Goal: Check status: Check status

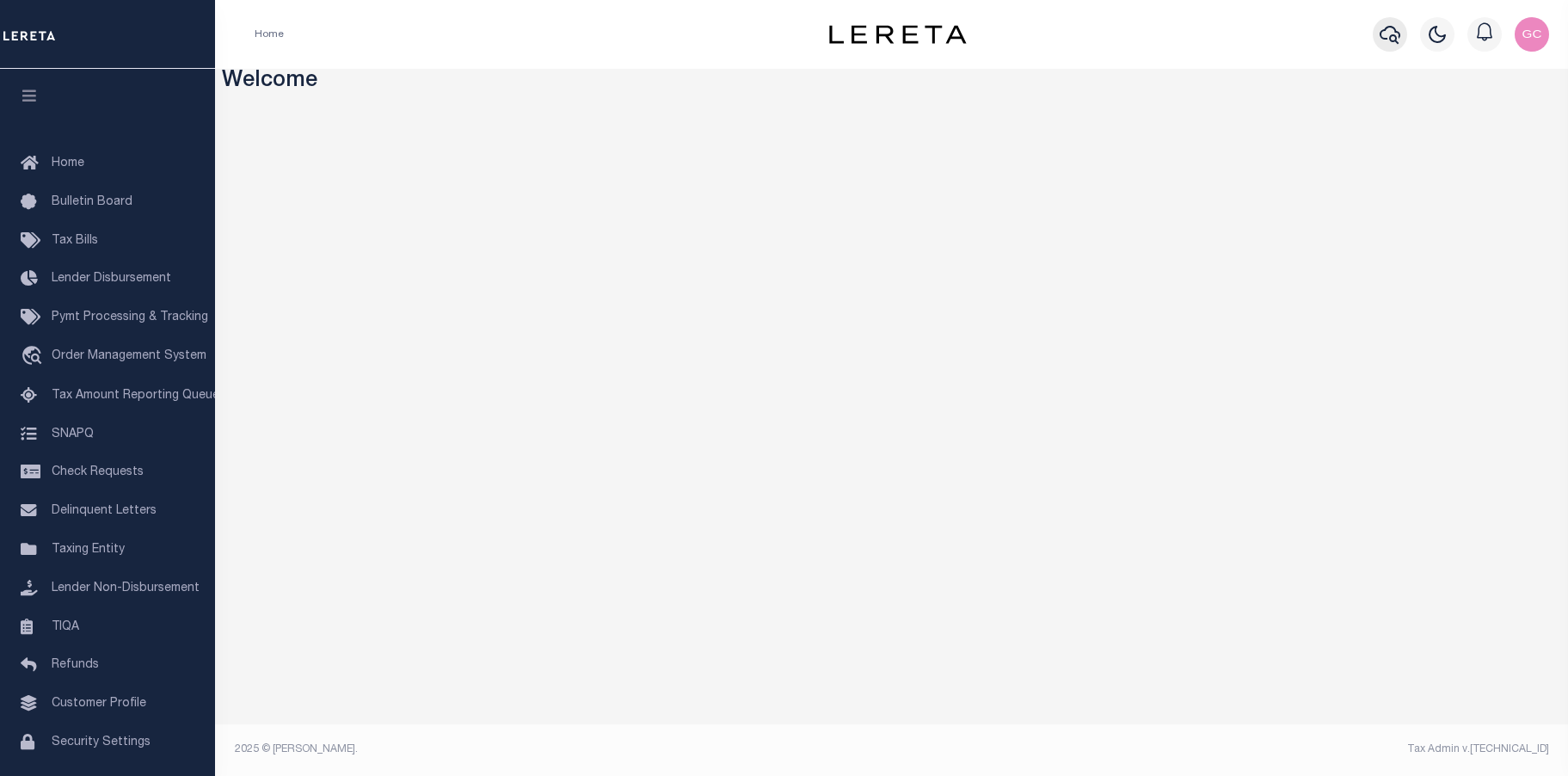
click at [1392, 35] on icon "button" at bounding box center [1390, 34] width 21 height 21
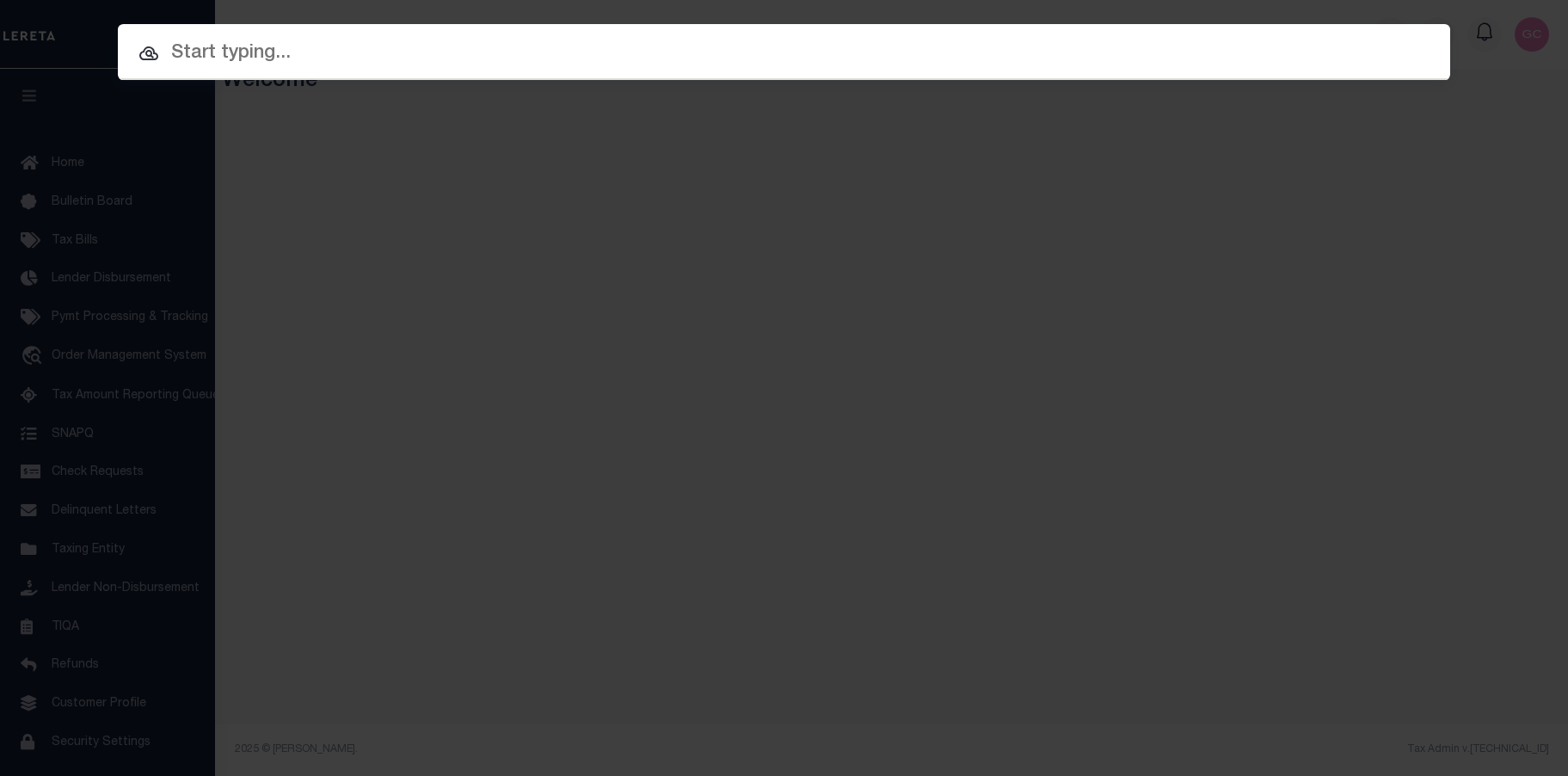
click at [874, 49] on input "text" at bounding box center [784, 53] width 1332 height 30
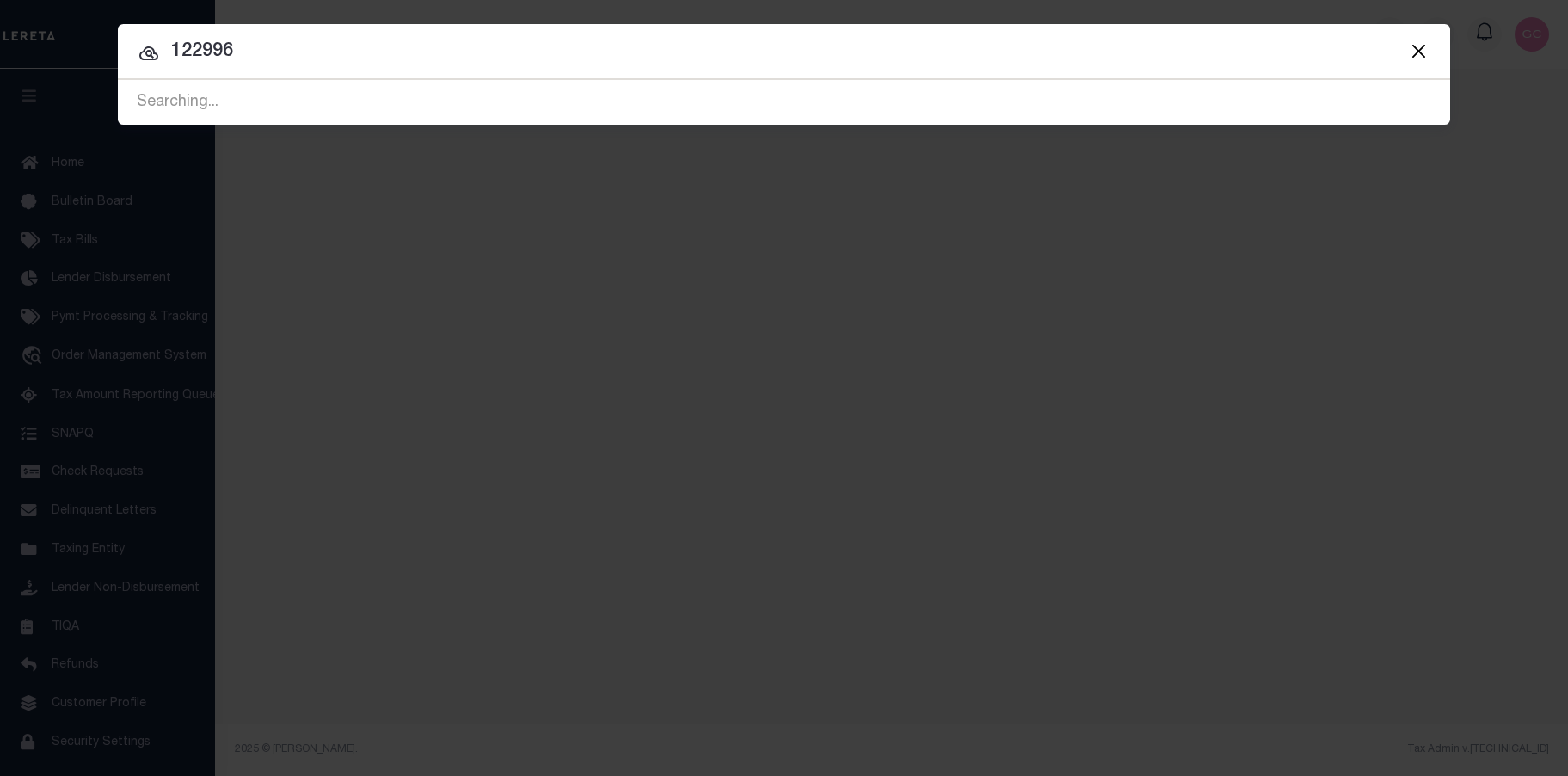
type input "122996"
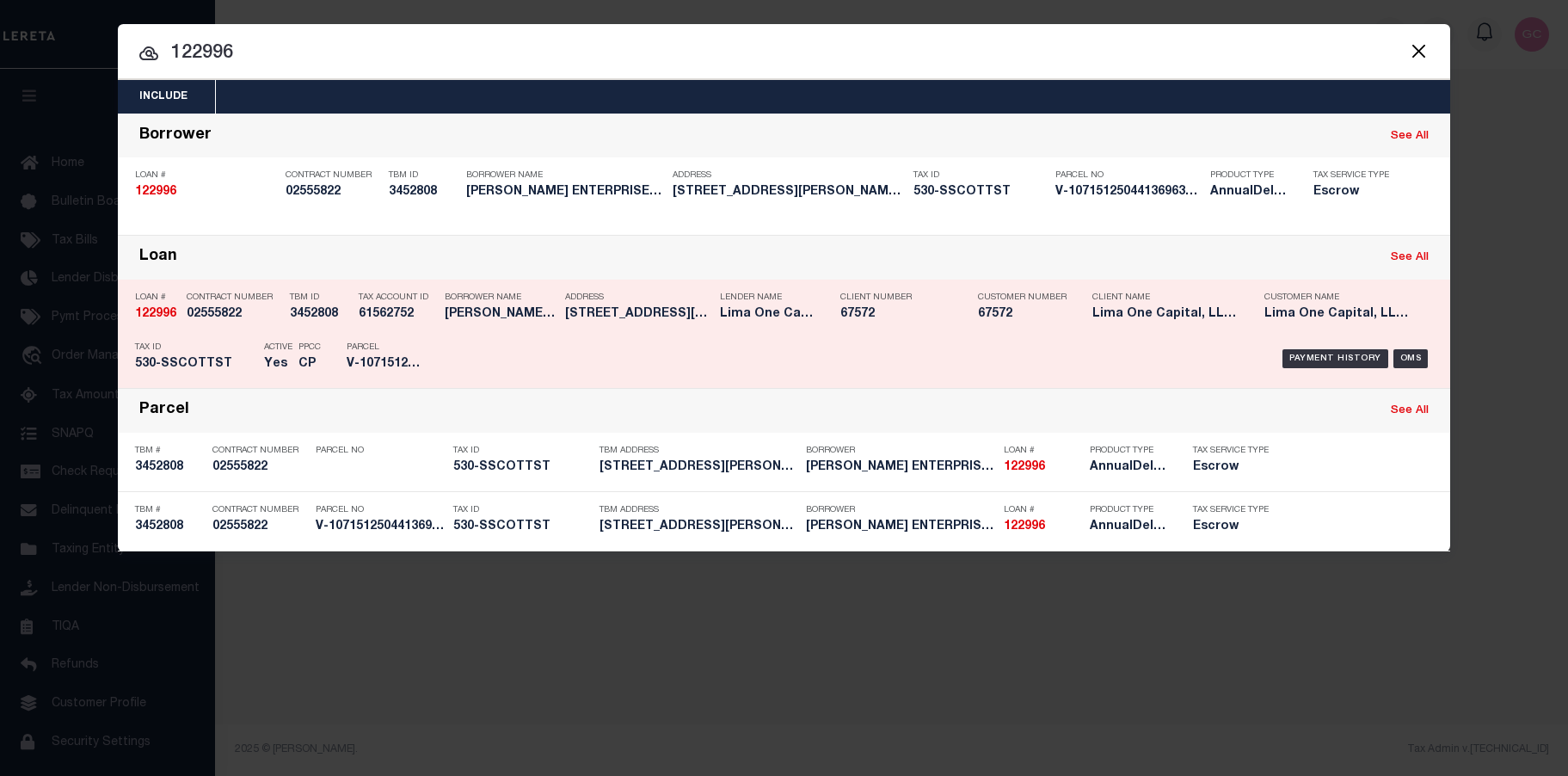
click at [638, 361] on div "Payment History OMS" at bounding box center [941, 358] width 983 height 50
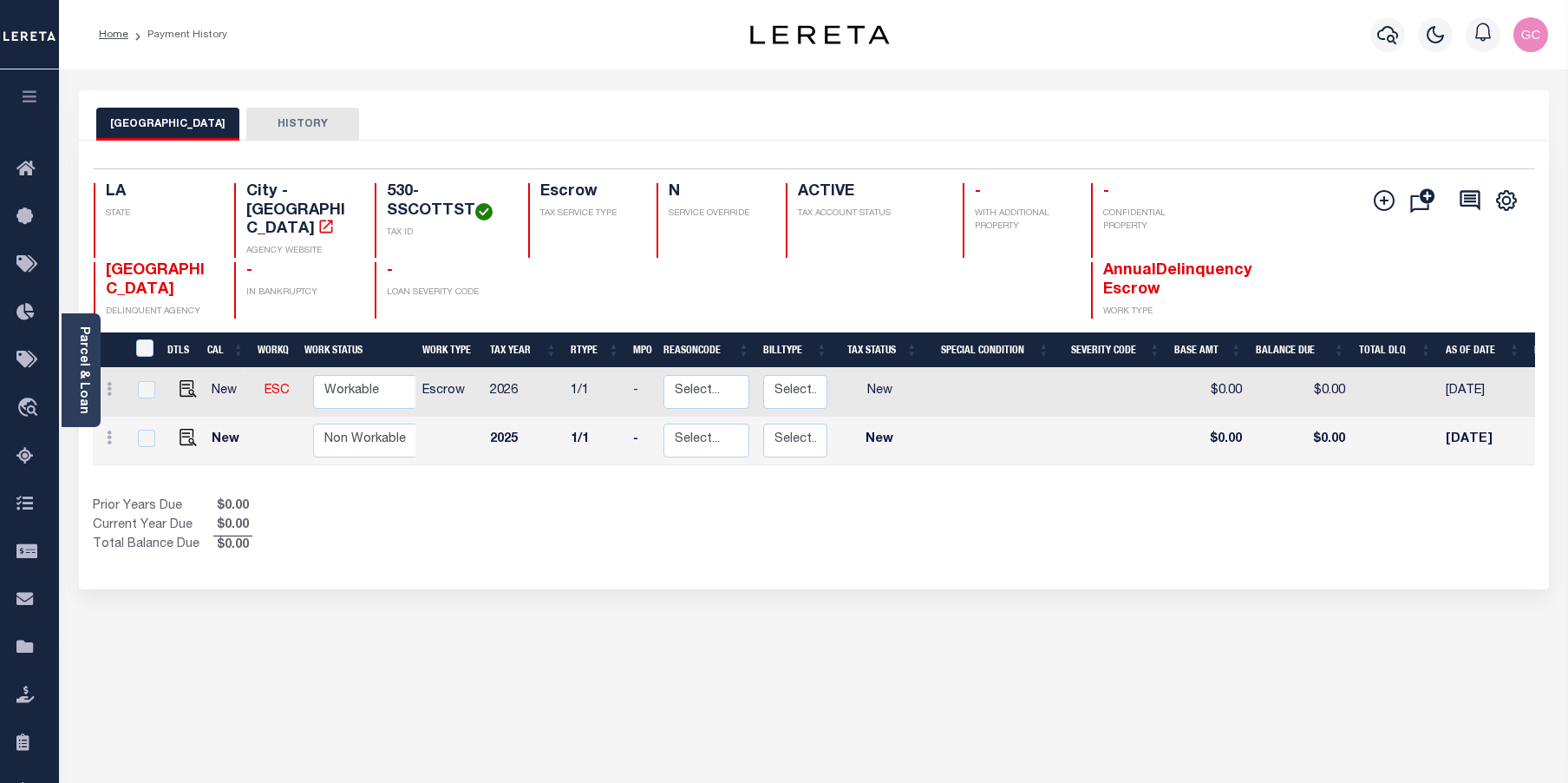
click at [43, 99] on button "button" at bounding box center [29, 98] width 59 height 59
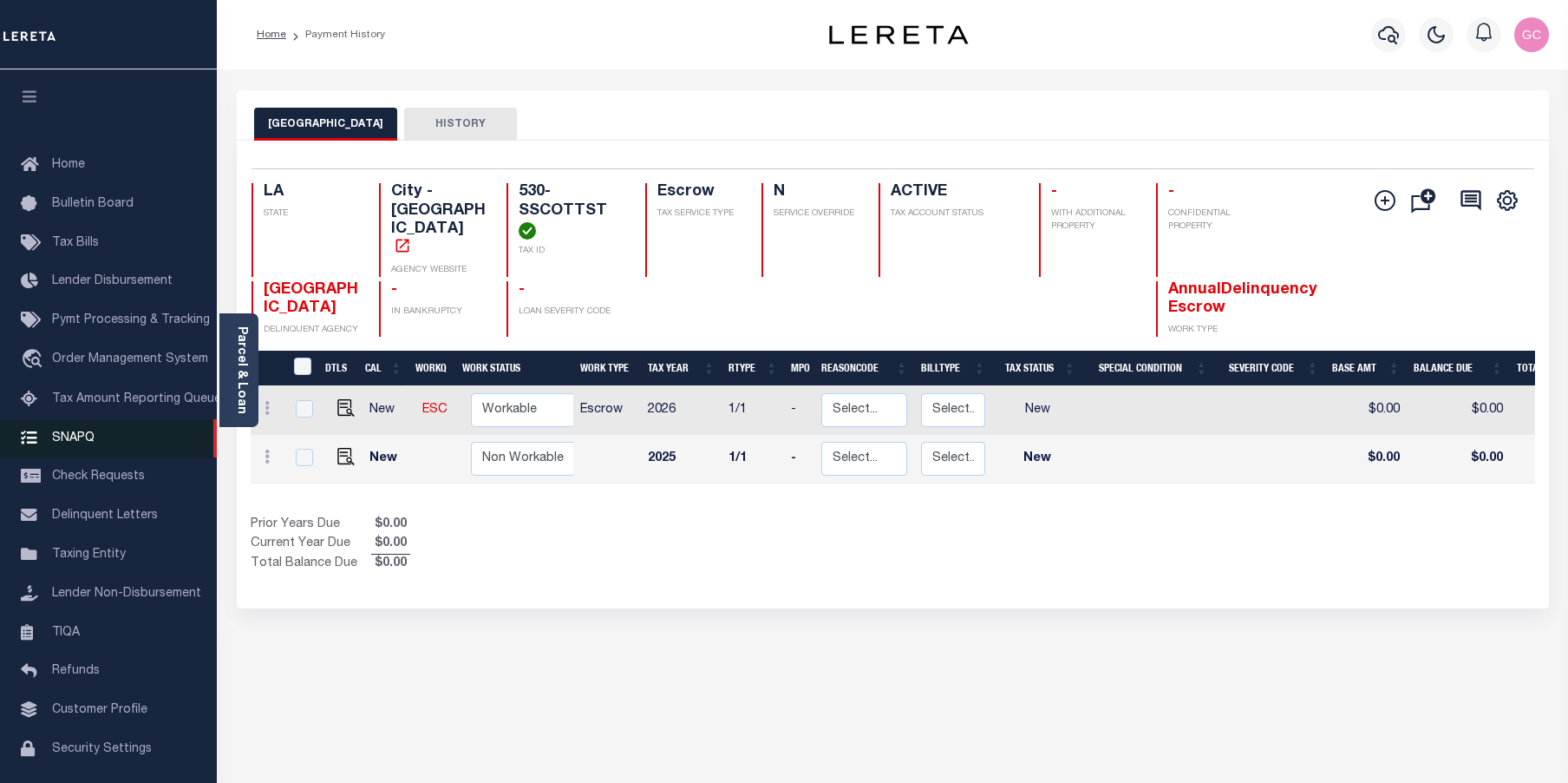
click at [68, 444] on span "SNAPQ" at bounding box center [73, 437] width 43 height 12
click at [127, 282] on span "Lender Disbursement" at bounding box center [112, 281] width 121 height 12
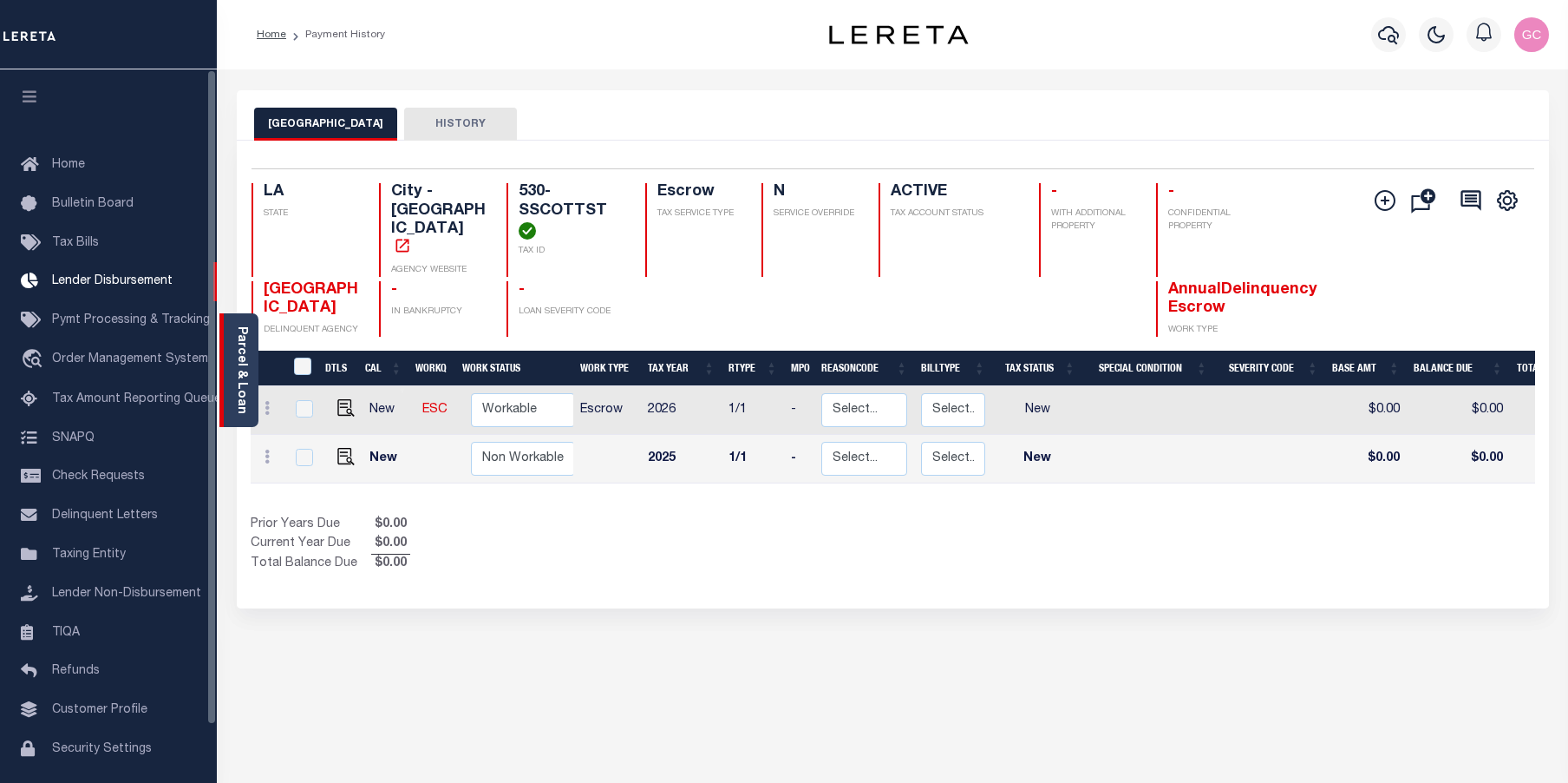
click at [239, 380] on link "Parcel & Loan" at bounding box center [241, 370] width 12 height 87
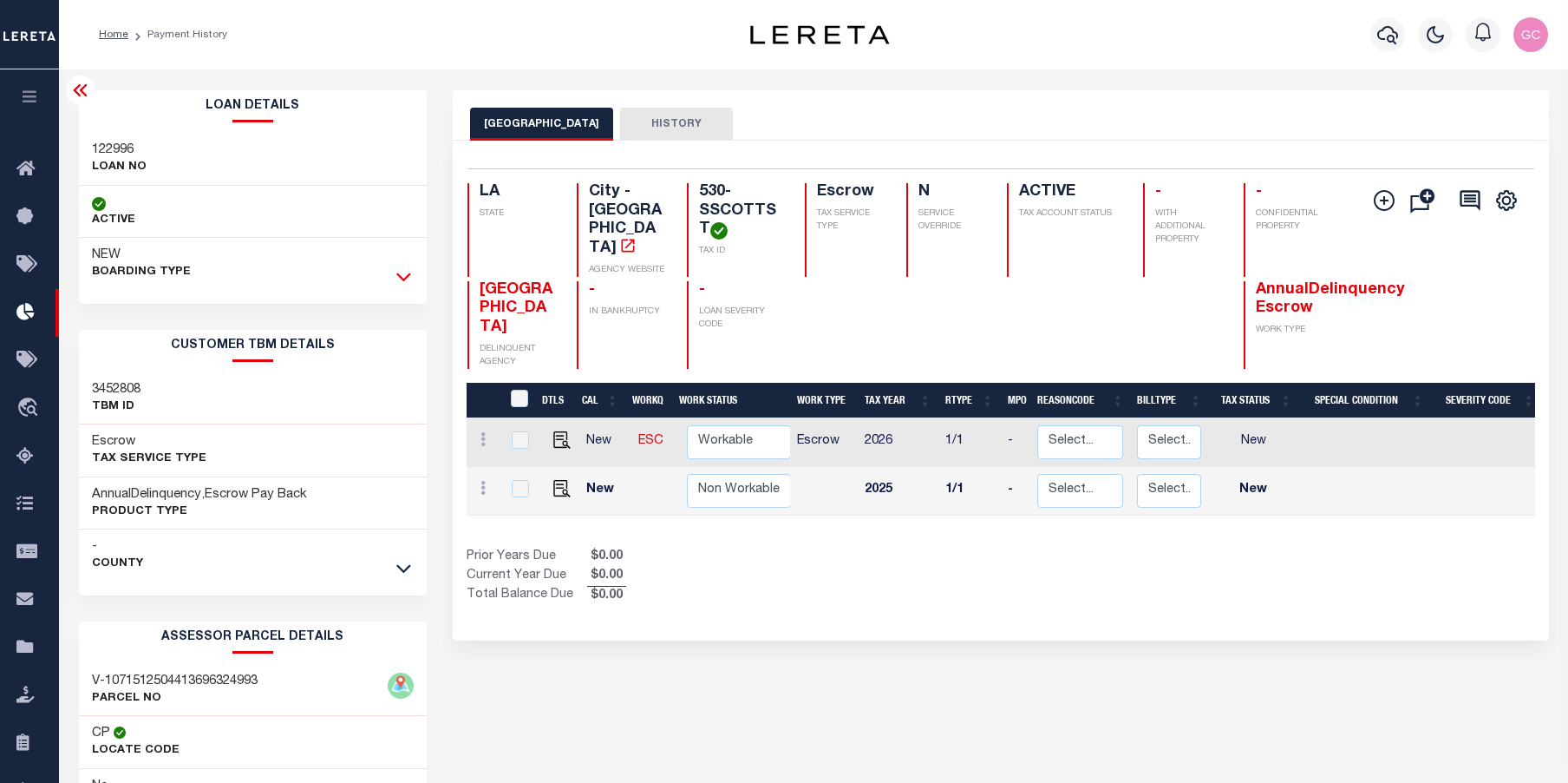
click at [408, 277] on icon at bounding box center [404, 278] width 15 height 9
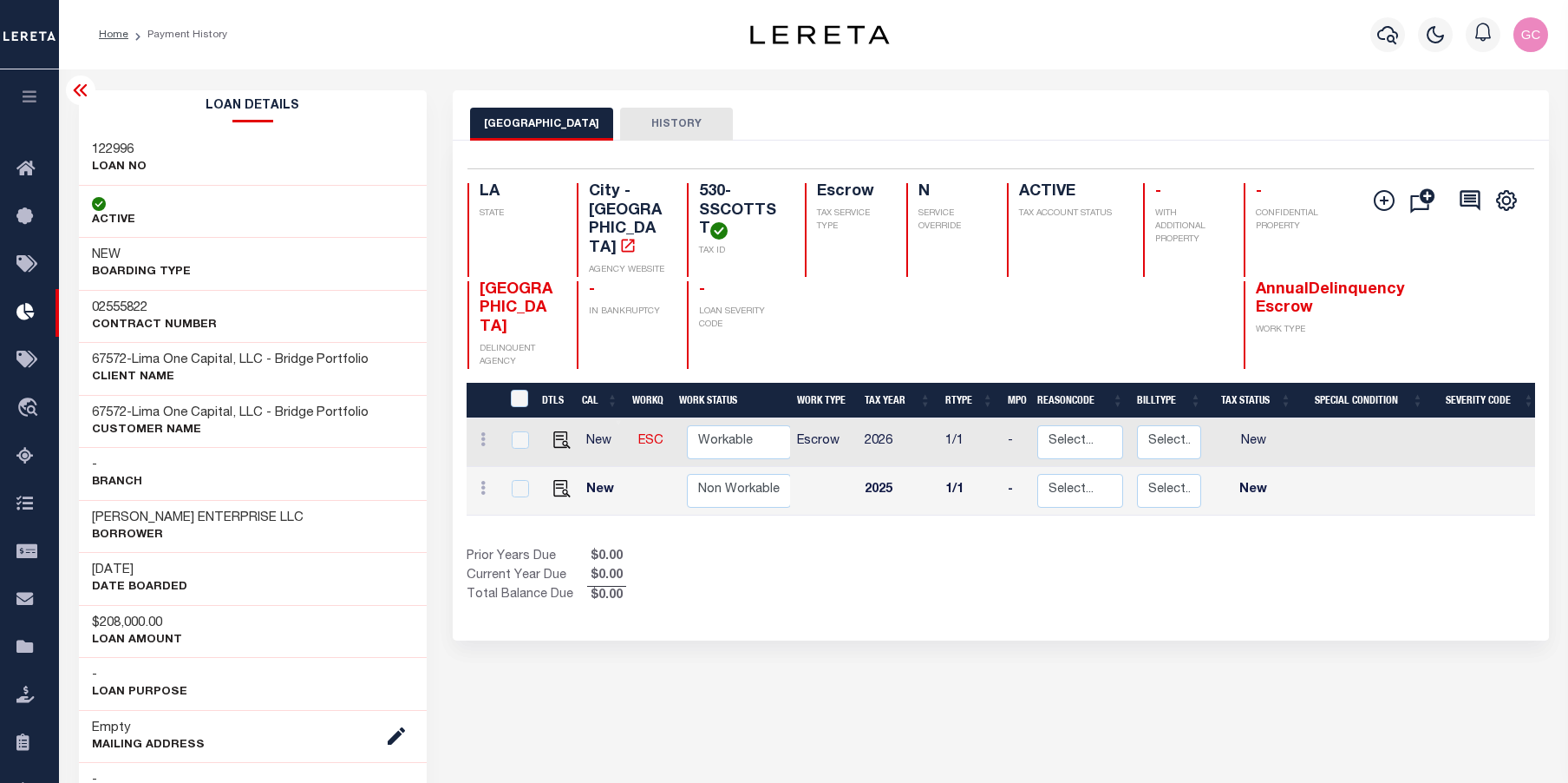
click at [31, 102] on icon "button" at bounding box center [30, 95] width 20 height 15
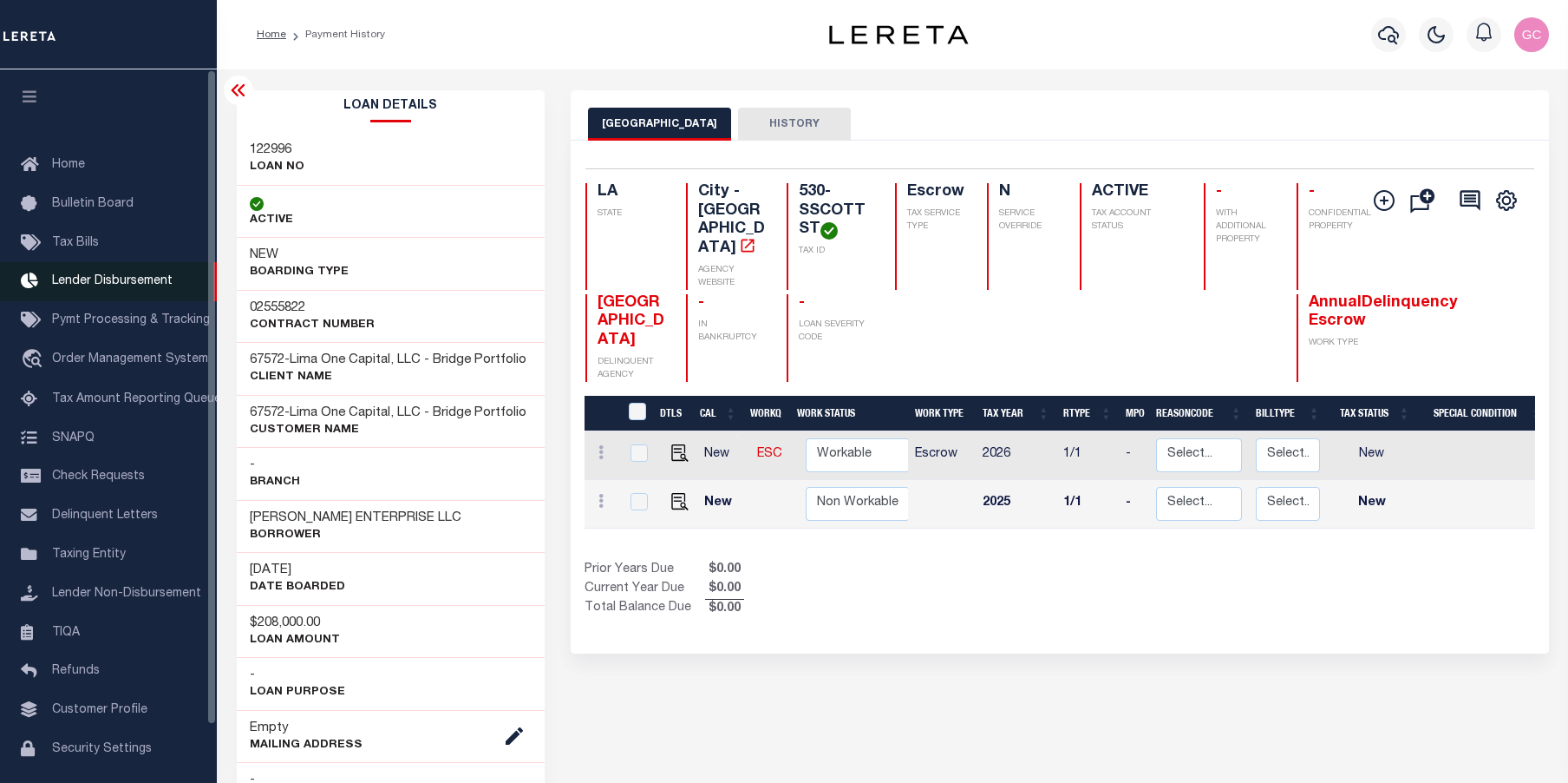
click at [108, 287] on span "Lender Disbursement" at bounding box center [112, 281] width 121 height 12
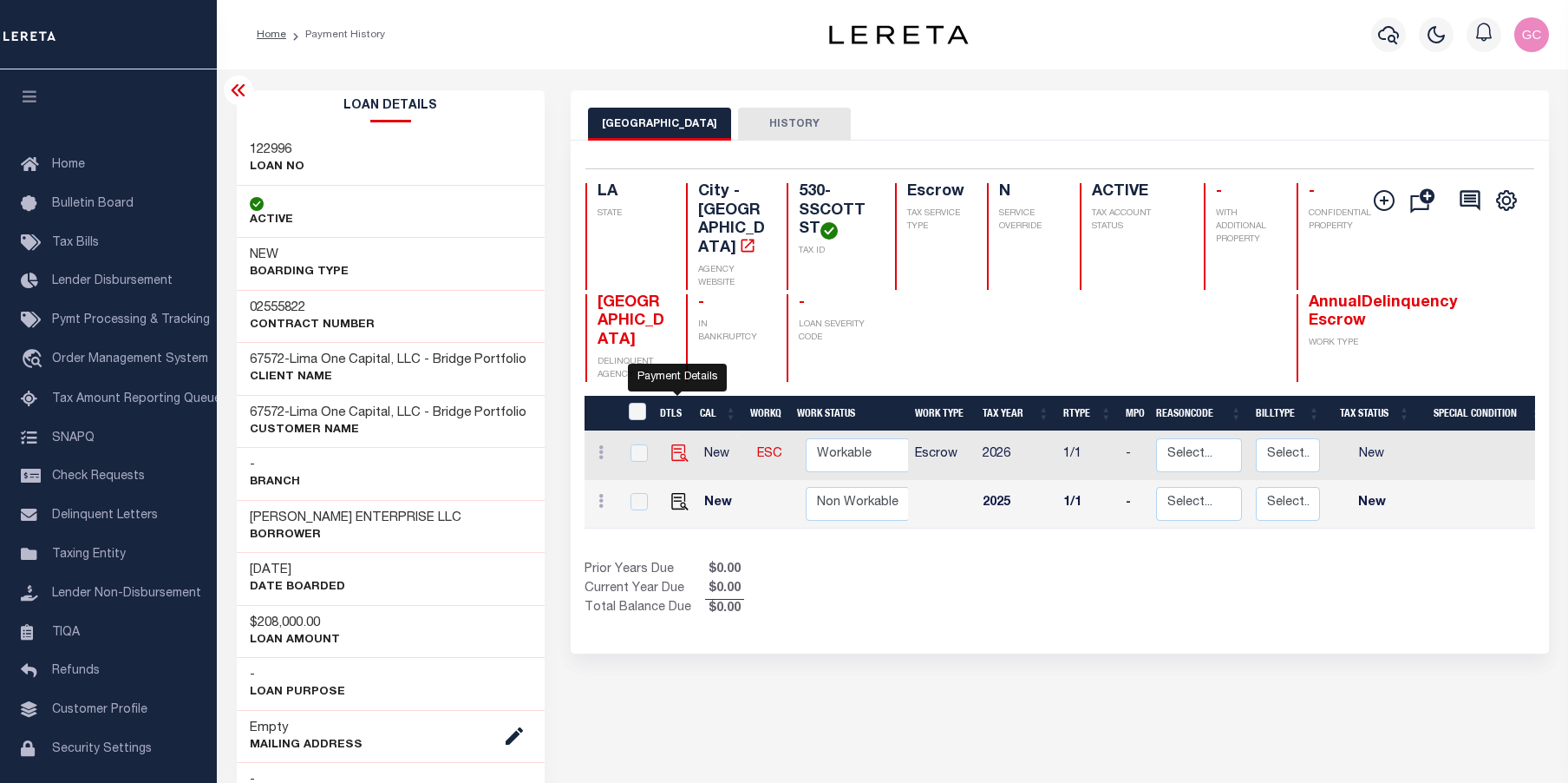
click at [683, 445] on img "" at bounding box center [680, 453] width 17 height 17
checkbox input "true"
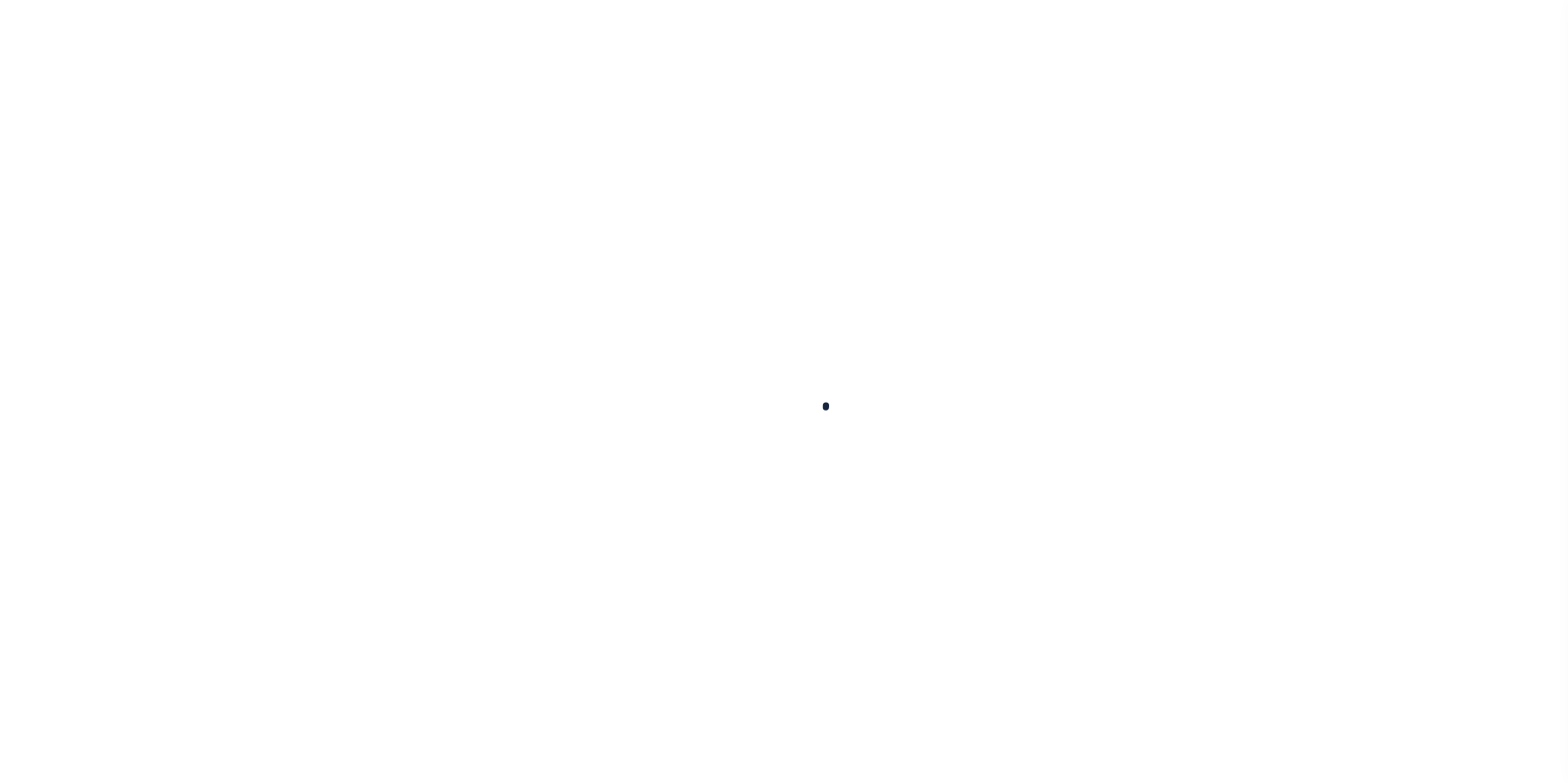
checkbox input "false"
type input "[DATE]"
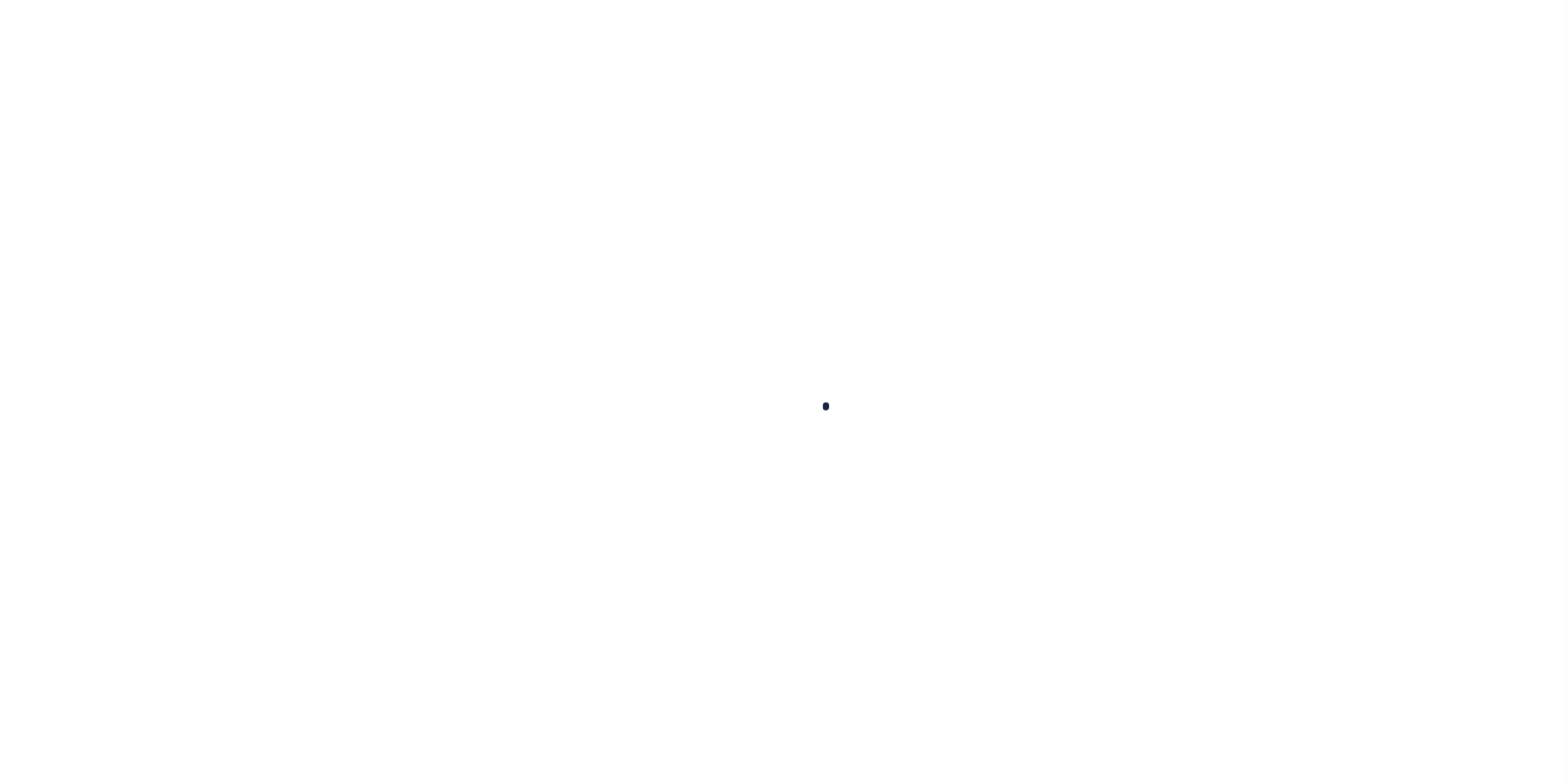
select select "NW2"
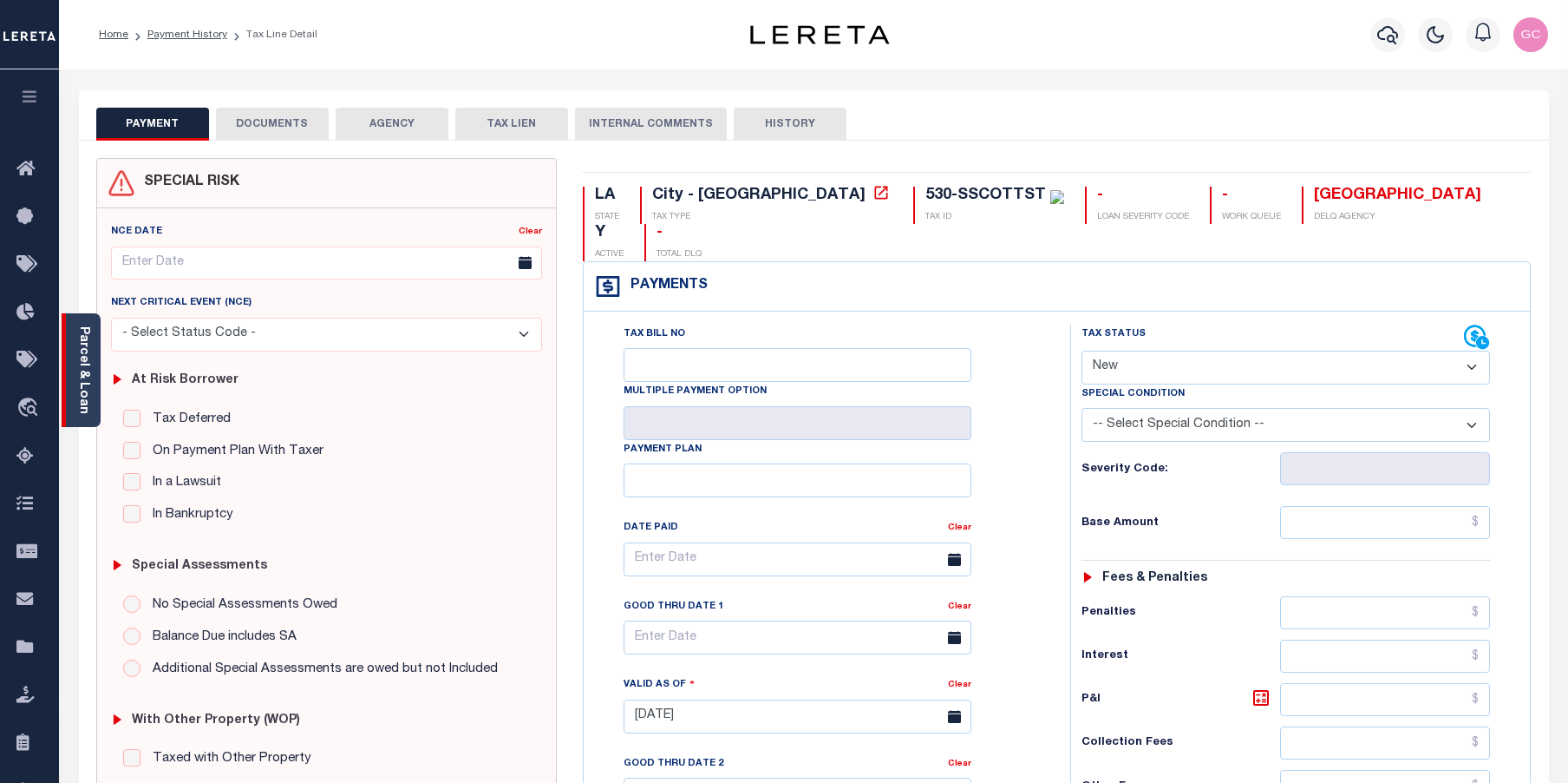
click at [84, 404] on link "Parcel & Loan" at bounding box center [83, 370] width 12 height 87
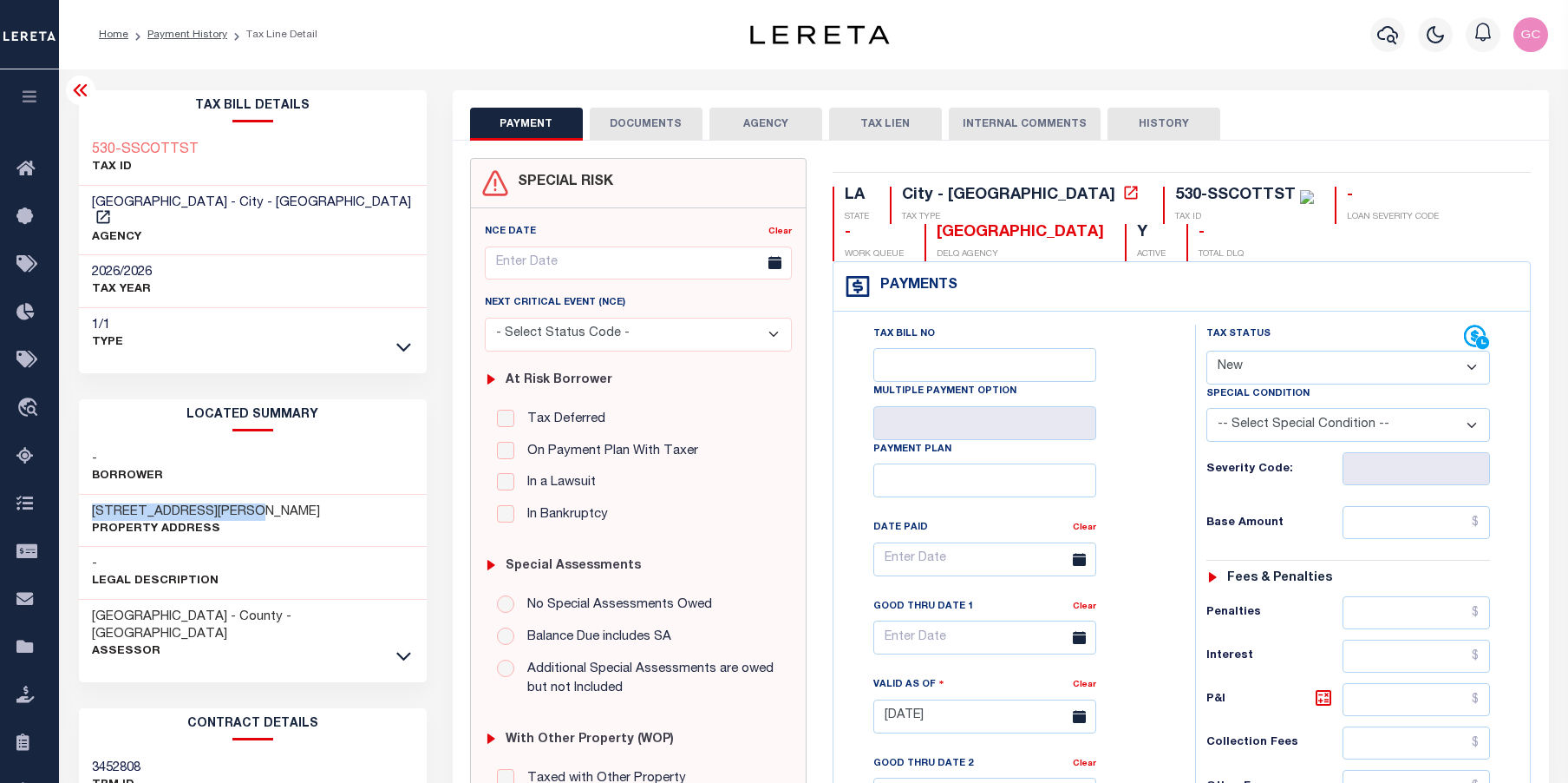
drag, startPoint x: 271, startPoint y: 496, endPoint x: 86, endPoint y: 489, distance: 185.1
click at [86, 495] on div "[STREET_ADDRESS][PERSON_NAME] Property Address" at bounding box center [253, 521] width 348 height 53
copy h3 "[STREET_ADDRESS][PERSON_NAME]"
click at [168, 40] on link "Payment History" at bounding box center [187, 34] width 80 height 10
